Goal: Task Accomplishment & Management: Complete application form

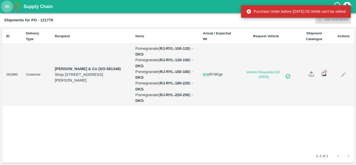
click at [5, 8] on icon "open drawer" at bounding box center [7, 7] width 6 height 6
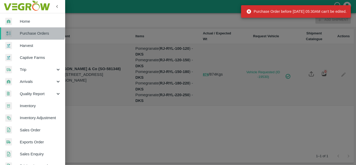
click at [26, 30] on span "Purchase Orders" at bounding box center [40, 33] width 41 height 6
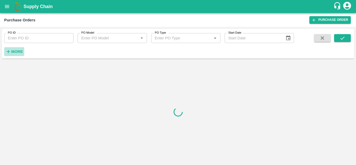
click at [16, 51] on strong "More" at bounding box center [17, 51] width 12 height 4
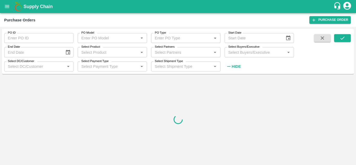
click at [237, 50] on input "Select Buyers/Executive" at bounding box center [255, 52] width 58 height 7
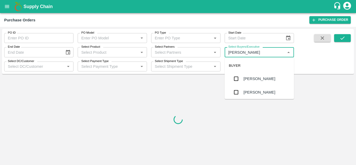
type input "Avinash"
click at [237, 93] on input "checkbox" at bounding box center [236, 92] width 10 height 10
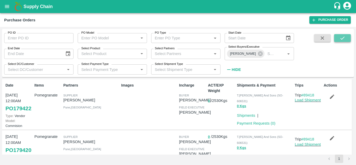
click at [348, 36] on button "submit" at bounding box center [342, 38] width 17 height 8
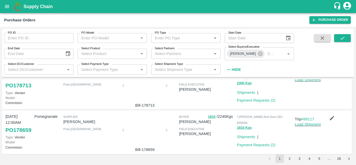
scroll to position [189, 0]
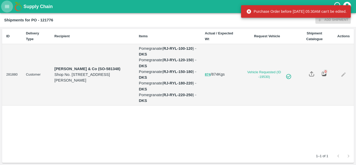
click at [7, 7] on icon "open drawer" at bounding box center [7, 7] width 6 height 6
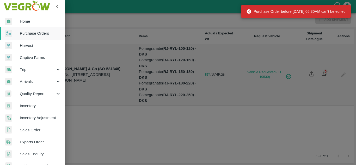
click at [41, 33] on span "Purchase Orders" at bounding box center [40, 33] width 41 height 6
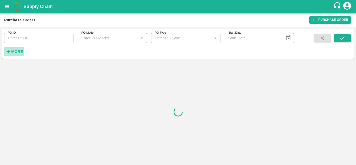
click at [16, 52] on strong "More" at bounding box center [17, 51] width 12 height 4
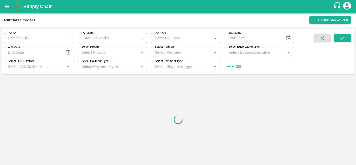
click at [232, 52] on input "Select Buyers/Executive" at bounding box center [255, 52] width 58 height 7
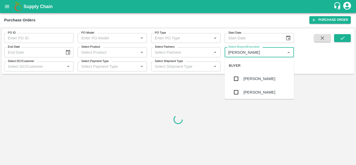
type input "Avinash"
click at [236, 95] on input "checkbox" at bounding box center [236, 92] width 10 height 10
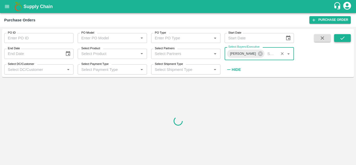
click at [343, 37] on icon "submit" at bounding box center [342, 38] width 6 height 6
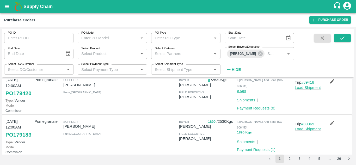
scroll to position [59, 0]
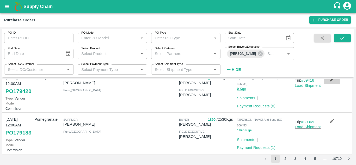
click at [330, 82] on icon "button" at bounding box center [332, 79] width 6 height 6
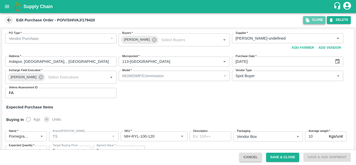
click at [311, 19] on button "Clone" at bounding box center [314, 20] width 22 height 8
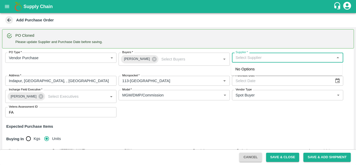
click at [249, 58] on input "Supplier   *" at bounding box center [283, 57] width 100 height 7
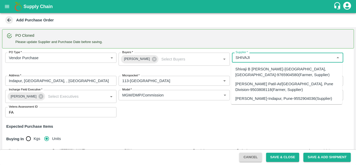
click at [256, 95] on div "SHIVAJI RAJARAM AVACHAR-Indapur, Pune-9552904036(Supplier)" at bounding box center [286, 98] width 111 height 9
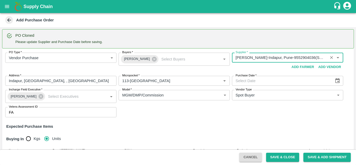
type input "SHIVAJI RAJARAM AVACHAR-Indapur, Pune-9552904036(Supplier)"
click at [337, 80] on icon "Choose date" at bounding box center [337, 81] width 6 height 6
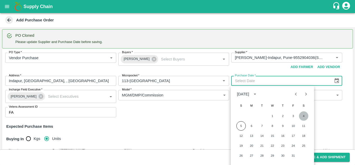
click at [303, 114] on button "4" at bounding box center [303, 115] width 9 height 9
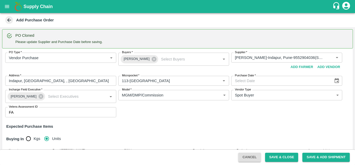
type input "04/10/2025"
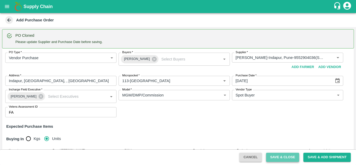
click at [281, 156] on button "Save & Close" at bounding box center [282, 157] width 33 height 9
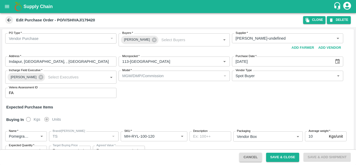
click at [8, 20] on icon at bounding box center [9, 20] width 4 height 4
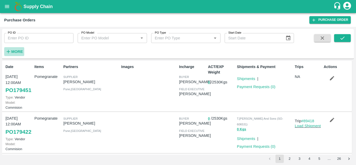
click at [13, 52] on strong "More" at bounding box center [17, 51] width 12 height 4
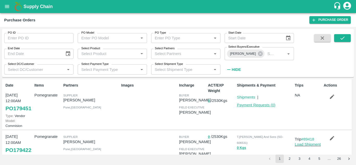
click at [242, 104] on link "Payment Requests ( 0 )" at bounding box center [256, 105] width 39 height 4
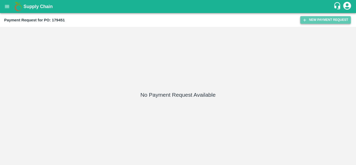
click at [307, 21] on button "New Payment Request" at bounding box center [325, 20] width 51 height 8
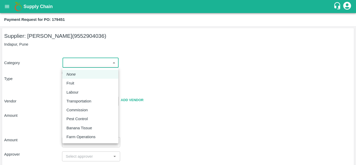
click at [72, 66] on body "Supply Chain Payment Request for PO: 179451 Supplier: SHIVAJI RAJARAM AVACHAR (…" at bounding box center [178, 82] width 356 height 165
click at [70, 83] on p "Fruit" at bounding box center [70, 83] width 8 height 6
type input "1"
type input "SHIVAJI RAJARAM AVACHAR - 9552904036(Supplier)"
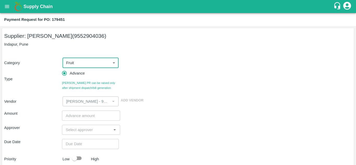
click at [73, 115] on input "number" at bounding box center [91, 115] width 58 height 10
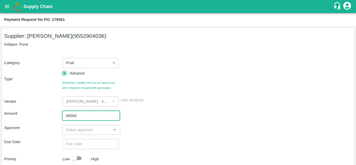
click at [69, 116] on input "30000" at bounding box center [91, 115] width 58 height 10
type input "300000"
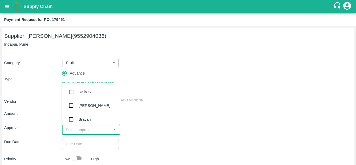
click at [70, 130] on input "input" at bounding box center [87, 129] width 46 height 7
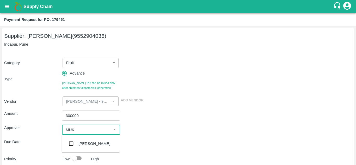
type input "MUKU"
click at [73, 142] on input "checkbox" at bounding box center [71, 143] width 10 height 10
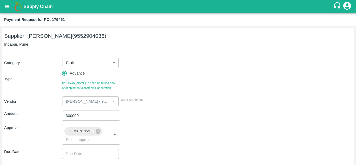
click at [27, 138] on div "Approver" at bounding box center [33, 135] width 58 height 20
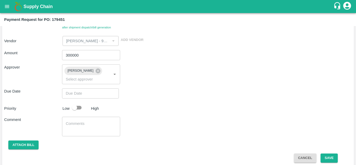
scroll to position [64, 0]
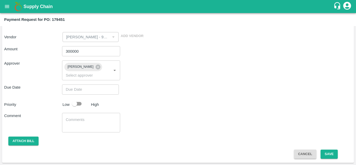
click at [78, 102] on input "checkbox" at bounding box center [75, 104] width 30 height 10
checkbox input "true"
type input "DD/MM/YYYY hh:mm aa"
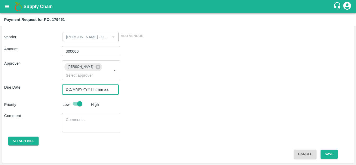
click at [71, 89] on input "DD/MM/YYYY hh:mm aa" at bounding box center [88, 89] width 53 height 10
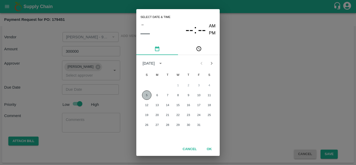
click at [144, 94] on button "5" at bounding box center [146, 94] width 9 height 9
type input "05/10/2025 12:00 AM"
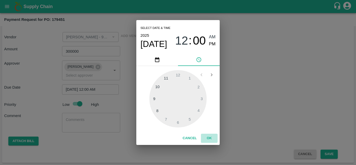
click at [211, 136] on button "OK" at bounding box center [209, 138] width 17 height 9
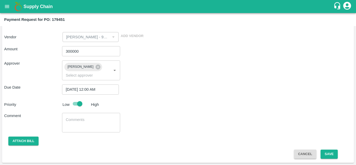
click at [211, 136] on div "Amount 300000 ​ Approver Mukul Chaudhari ​ Due Date 05/10/2025 12:00 AM ​ Prior…" at bounding box center [178, 100] width 348 height 117
click at [332, 155] on button "Save" at bounding box center [328, 154] width 17 height 9
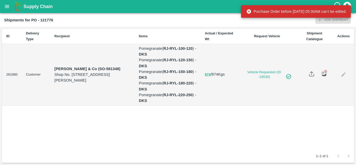
click at [7, 6] on icon "open drawer" at bounding box center [7, 7] width 6 height 6
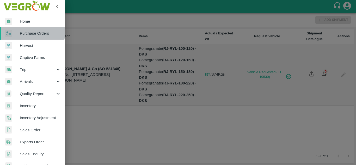
click at [18, 31] on div at bounding box center [12, 34] width 15 height 8
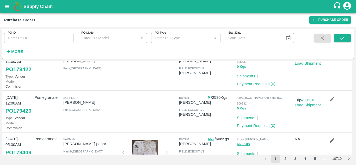
scroll to position [66, 0]
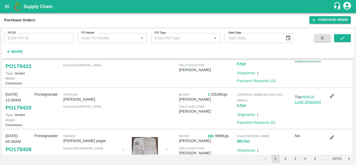
click at [304, 104] on link "Load Shipment" at bounding box center [308, 102] width 26 height 4
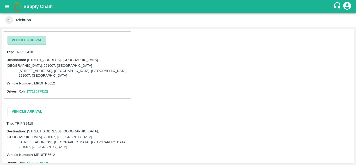
click at [38, 40] on button "Vehicle Arrival" at bounding box center [27, 40] width 39 height 9
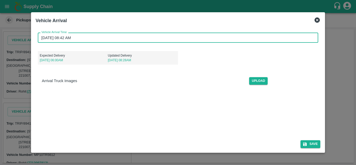
click at [43, 38] on input "[DATE] 08:42 AM" at bounding box center [176, 38] width 277 height 10
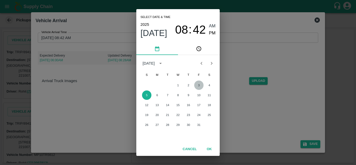
click at [198, 85] on button "3" at bounding box center [198, 84] width 9 height 9
type input "[DATE] 08:42 AM"
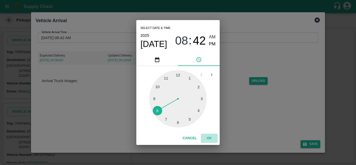
click at [212, 139] on button "OK" at bounding box center [209, 138] width 17 height 9
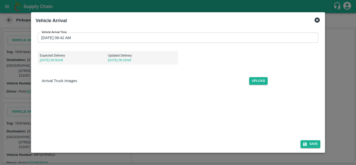
click at [169, 116] on div "Vehicle Arrival Time 03/10/2025 08:42 AM Vehicle Arrival Time Expected Delivery…" at bounding box center [178, 94] width 285 height 132
click at [316, 145] on button "Save" at bounding box center [310, 144] width 20 height 8
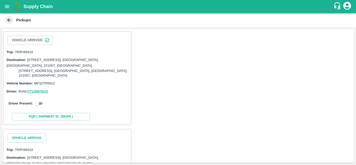
click at [39, 104] on input "checkbox" at bounding box center [37, 103] width 19 height 6
checkbox input "true"
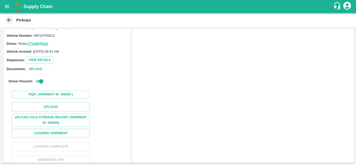
scroll to position [49, 0]
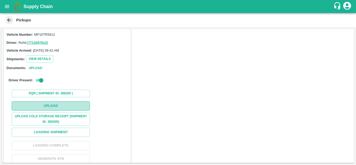
click at [57, 106] on button "Upload" at bounding box center [51, 105] width 78 height 9
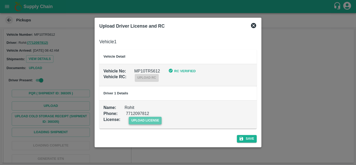
click at [144, 122] on span "upload license" at bounding box center [145, 121] width 33 height 8
click at [0, 0] on input "upload license" at bounding box center [0, 0] width 0 height 0
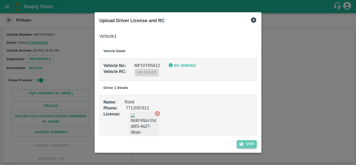
click at [246, 146] on button "Save" at bounding box center [247, 144] width 20 height 8
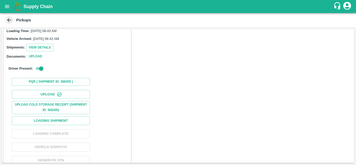
scroll to position [69, 0]
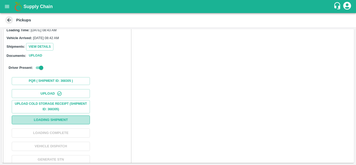
click at [32, 119] on button "Loading Shipment" at bounding box center [51, 119] width 78 height 9
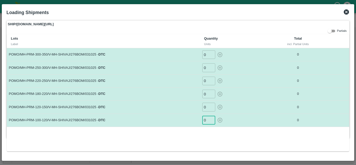
click at [207, 119] on input "0" at bounding box center [208, 120] width 13 height 9
type input "9"
click at [209, 106] on input "0" at bounding box center [208, 107] width 13 height 9
type input "17"
click at [209, 92] on input "0" at bounding box center [208, 94] width 13 height 9
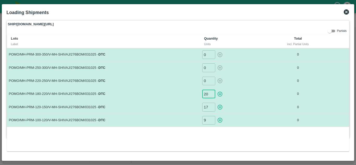
type input "20"
click at [208, 83] on input "0" at bounding box center [208, 81] width 13 height 9
type input "11"
click at [207, 71] on input "0" at bounding box center [208, 67] width 13 height 9
type input "5"
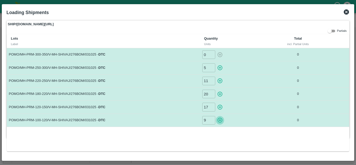
click at [219, 121] on icon "button" at bounding box center [220, 120] width 6 height 6
type input "0"
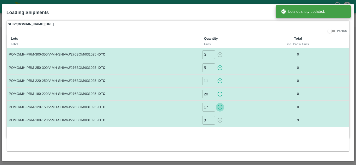
click at [219, 108] on icon "button" at bounding box center [220, 107] width 6 height 6
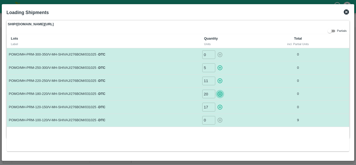
click at [220, 95] on icon "button" at bounding box center [220, 94] width 6 height 6
type input "0"
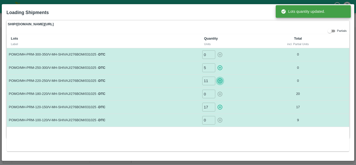
click at [219, 80] on icon "button" at bounding box center [220, 81] width 6 height 6
type input "0"
click at [219, 66] on icon "button" at bounding box center [220, 67] width 5 height 5
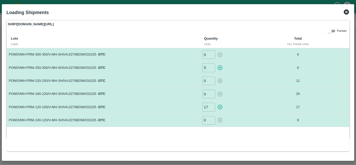
type input "0"
click at [344, 11] on icon at bounding box center [346, 11] width 5 height 5
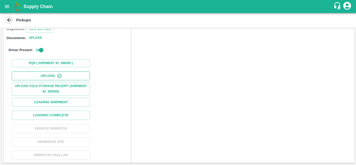
scroll to position [87, 0]
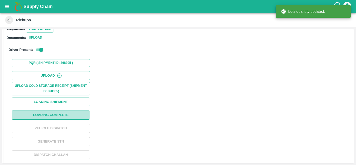
click at [27, 118] on button "Loading Complete" at bounding box center [51, 114] width 78 height 9
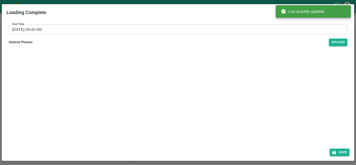
click at [14, 28] on input "05/10/2025 08:45 AM" at bounding box center [176, 29] width 335 height 10
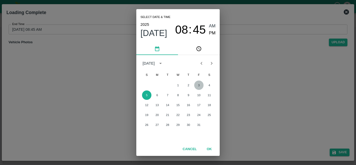
click at [199, 83] on button "3" at bounding box center [198, 84] width 9 height 9
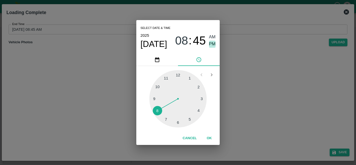
click at [214, 42] on span "PM" at bounding box center [212, 44] width 7 height 7
click at [210, 134] on button "OK" at bounding box center [209, 138] width 17 height 9
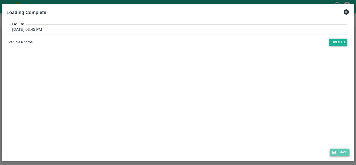
click at [335, 149] on button "Save" at bounding box center [340, 152] width 20 height 8
type input "05/10/2025 08:45 AM"
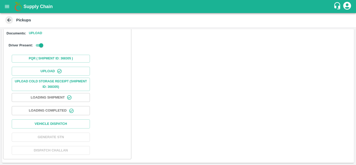
scroll to position [161, 0]
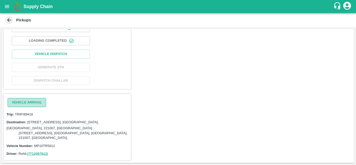
click at [33, 102] on button "Vehicle Arrival" at bounding box center [27, 102] width 39 height 9
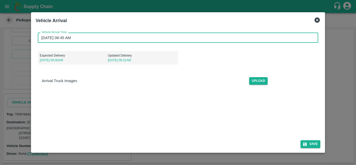
click at [43, 41] on input "05/10/2025 08:45 AM" at bounding box center [176, 38] width 277 height 10
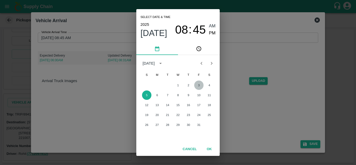
click at [199, 86] on button "3" at bounding box center [198, 84] width 9 height 9
type input "03/10/2025 08:45 AM"
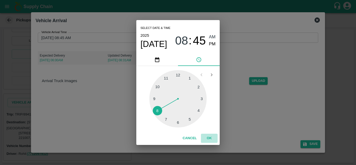
click at [210, 136] on button "OK" at bounding box center [209, 138] width 17 height 9
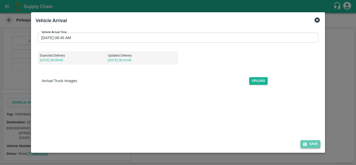
click at [312, 144] on button "Save" at bounding box center [310, 144] width 20 height 8
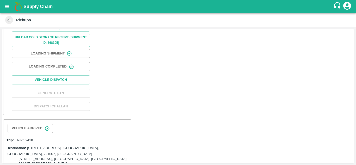
scroll to position [188, 0]
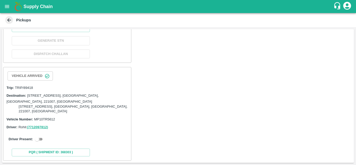
click at [39, 142] on input "checkbox" at bounding box center [37, 139] width 19 height 6
checkbox input "true"
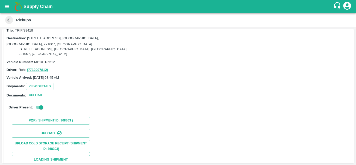
scroll to position [306, 0]
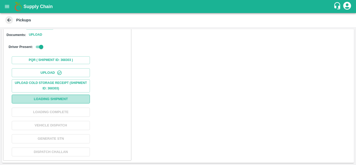
click at [66, 99] on button "Loading Shipment" at bounding box center [51, 99] width 78 height 9
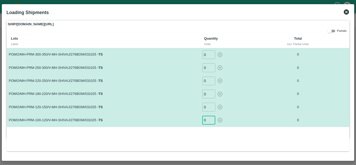
click at [209, 119] on input "0" at bounding box center [208, 120] width 13 height 9
type input "7"
click at [208, 109] on input "0" at bounding box center [208, 107] width 13 height 9
type input "10"
click at [207, 94] on input "0" at bounding box center [208, 94] width 13 height 9
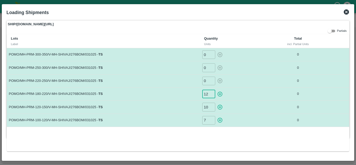
type input "12"
click at [205, 81] on input "0" at bounding box center [208, 81] width 13 height 9
type input "12"
click at [206, 71] on input "0" at bounding box center [208, 67] width 13 height 9
type input "10"
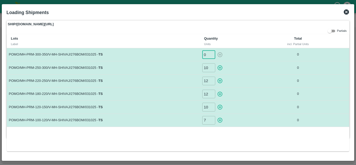
click at [207, 54] on input "0" at bounding box center [208, 54] width 13 height 9
type input "5"
click at [170, 101] on td "POMO/MH-PRM-120-150/V-MH-SHIVAJ/276BOM/031025 - TS" at bounding box center [103, 107] width 193 height 13
click at [220, 120] on icon "button" at bounding box center [220, 120] width 5 height 5
type input "0"
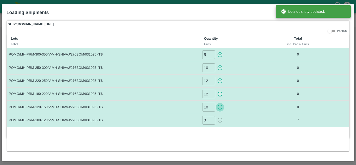
click at [219, 110] on icon "button" at bounding box center [220, 107] width 6 height 6
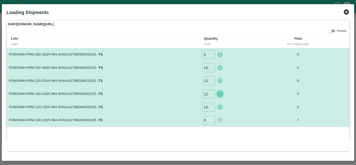
click at [220, 93] on icon "button" at bounding box center [220, 94] width 6 height 6
type input "0"
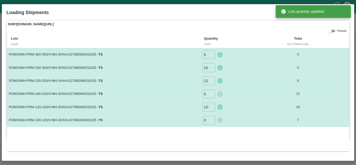
click at [220, 80] on icon "button" at bounding box center [220, 81] width 6 height 6
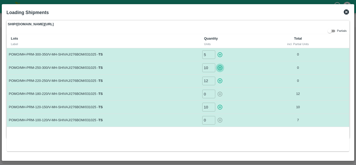
click at [219, 71] on button "button" at bounding box center [220, 67] width 8 height 9
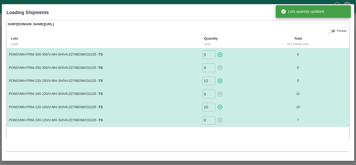
type input "10"
type input "12"
type input "0"
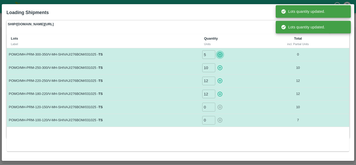
click at [220, 55] on icon "button" at bounding box center [220, 55] width 6 height 6
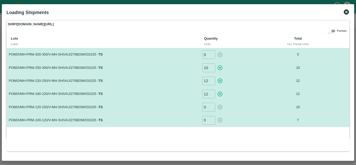
type input "5"
type input "0"
type input "10"
click at [346, 13] on icon at bounding box center [346, 11] width 5 height 5
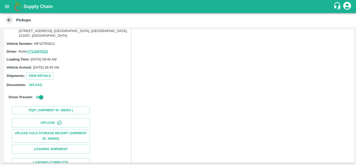
scroll to position [314, 0]
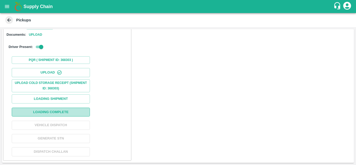
click at [48, 110] on button "Loading Complete" at bounding box center [51, 112] width 78 height 9
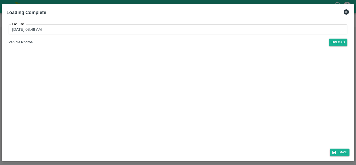
click at [14, 30] on input "05/10/2025 08:48 AM" at bounding box center [176, 29] width 335 height 10
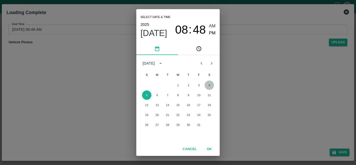
click at [210, 86] on button "4" at bounding box center [208, 84] width 9 height 9
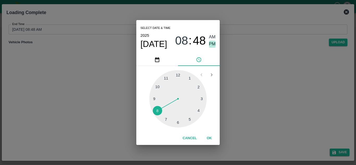
click at [213, 45] on span "PM" at bounding box center [212, 44] width 7 height 7
click at [207, 138] on button "OK" at bounding box center [209, 138] width 17 height 9
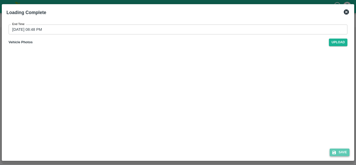
click at [339, 150] on button "Save" at bounding box center [340, 152] width 20 height 8
type input "05/10/2025 08:48 AM"
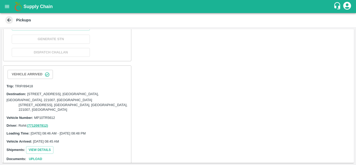
scroll to position [98, 0]
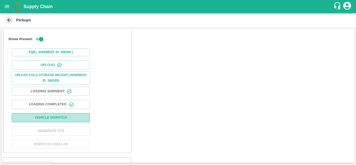
click at [54, 114] on button "Vehicle Dispatch" at bounding box center [51, 117] width 78 height 9
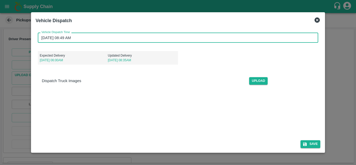
click at [44, 36] on input "05/10/2025 08:49 AM" at bounding box center [176, 38] width 277 height 10
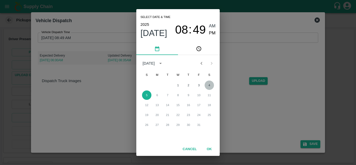
click at [208, 85] on button "4" at bounding box center [208, 84] width 9 height 9
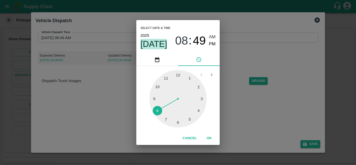
click at [158, 43] on span "Oct 4" at bounding box center [153, 44] width 27 height 10
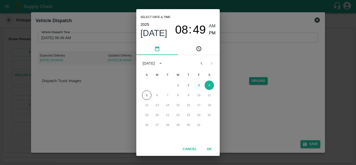
click at [198, 83] on button "3" at bounding box center [198, 84] width 9 height 9
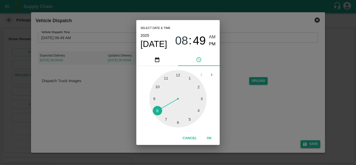
click at [159, 87] on div at bounding box center [177, 98] width 57 height 57
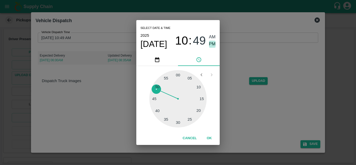
click at [215, 42] on span "PM" at bounding box center [212, 44] width 7 height 7
type input "03/10/2025 10:49 PM"
click at [210, 138] on button "OK" at bounding box center [209, 138] width 17 height 9
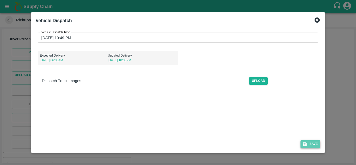
click at [311, 144] on button "Save" at bounding box center [310, 144] width 20 height 8
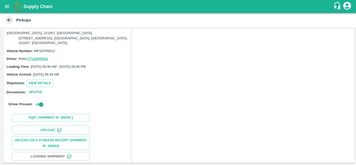
scroll to position [314, 0]
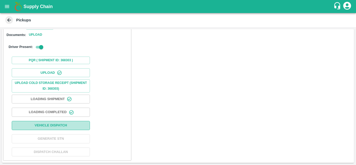
click at [65, 124] on button "Vehicle Dispatch" at bounding box center [51, 125] width 78 height 9
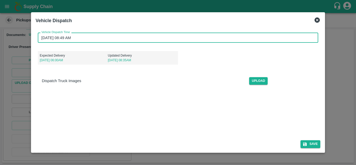
click at [43, 39] on input "05/10/2025 08:49 AM" at bounding box center [176, 38] width 277 height 10
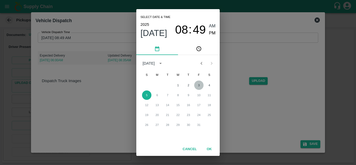
click at [200, 83] on button "3" at bounding box center [198, 84] width 9 height 9
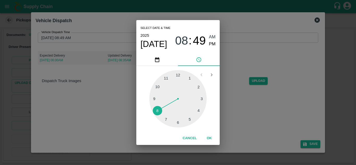
click at [160, 86] on div at bounding box center [177, 98] width 57 height 57
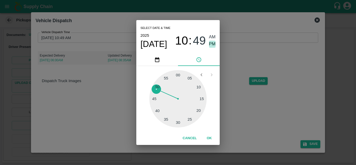
click at [214, 45] on span "PM" at bounding box center [212, 44] width 7 height 7
type input "03/10/2025 10:49 PM"
click at [207, 136] on button "OK" at bounding box center [209, 138] width 17 height 9
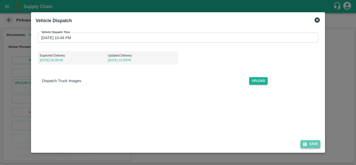
click at [315, 141] on button "Save" at bounding box center [310, 144] width 20 height 8
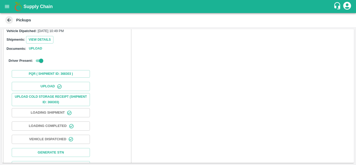
scroll to position [315, 0]
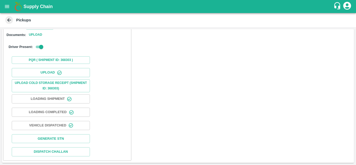
click at [9, 20] on icon at bounding box center [9, 20] width 6 height 6
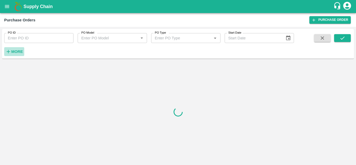
click at [14, 51] on strong "More" at bounding box center [17, 51] width 12 height 4
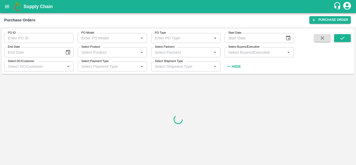
click at [243, 52] on input "Select Buyers/Executive" at bounding box center [255, 52] width 58 height 7
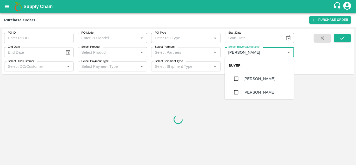
type input "Avinash"
click at [234, 90] on input "checkbox" at bounding box center [236, 92] width 10 height 10
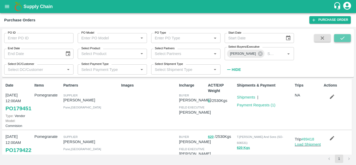
click at [338, 38] on button "submit" at bounding box center [342, 38] width 17 height 8
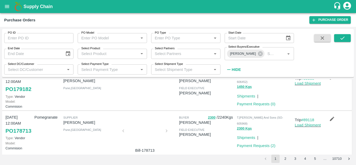
scroll to position [186, 0]
click at [11, 94] on link "PO 179182" at bounding box center [18, 88] width 26 height 9
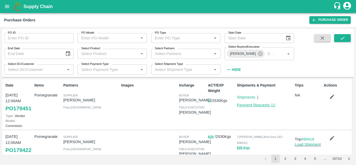
click at [257, 105] on link "Payment Requests ( 1 )" at bounding box center [256, 105] width 39 height 4
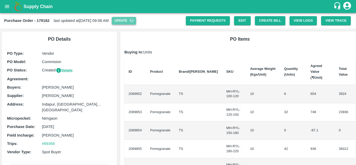
click at [129, 19] on button "Update" at bounding box center [124, 21] width 24 height 8
click at [272, 21] on button "Create Bill" at bounding box center [270, 20] width 30 height 9
